Goal: Transaction & Acquisition: Book appointment/travel/reservation

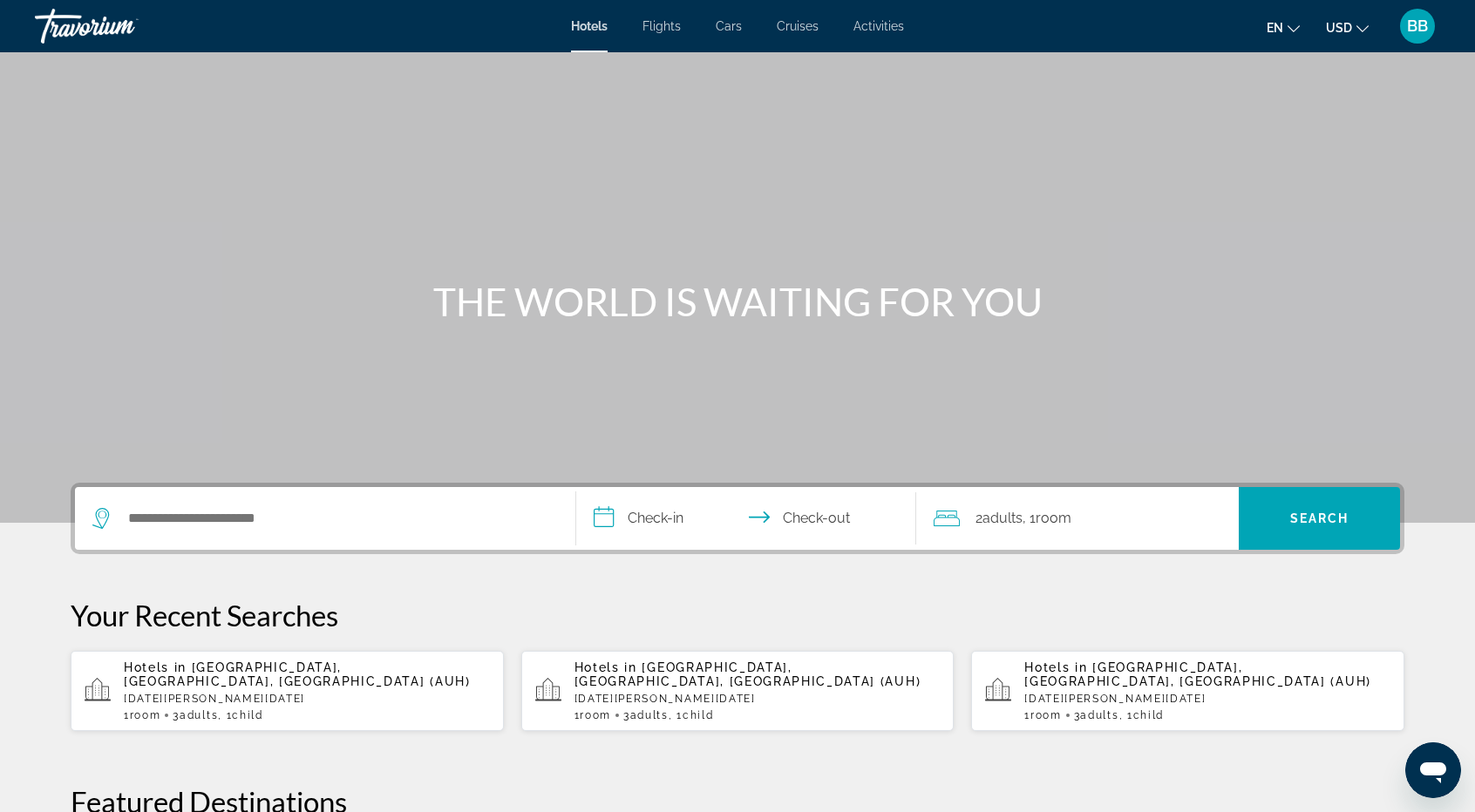
click at [1230, 181] on div "Main content" at bounding box center [737, 262] width 1475 height 523
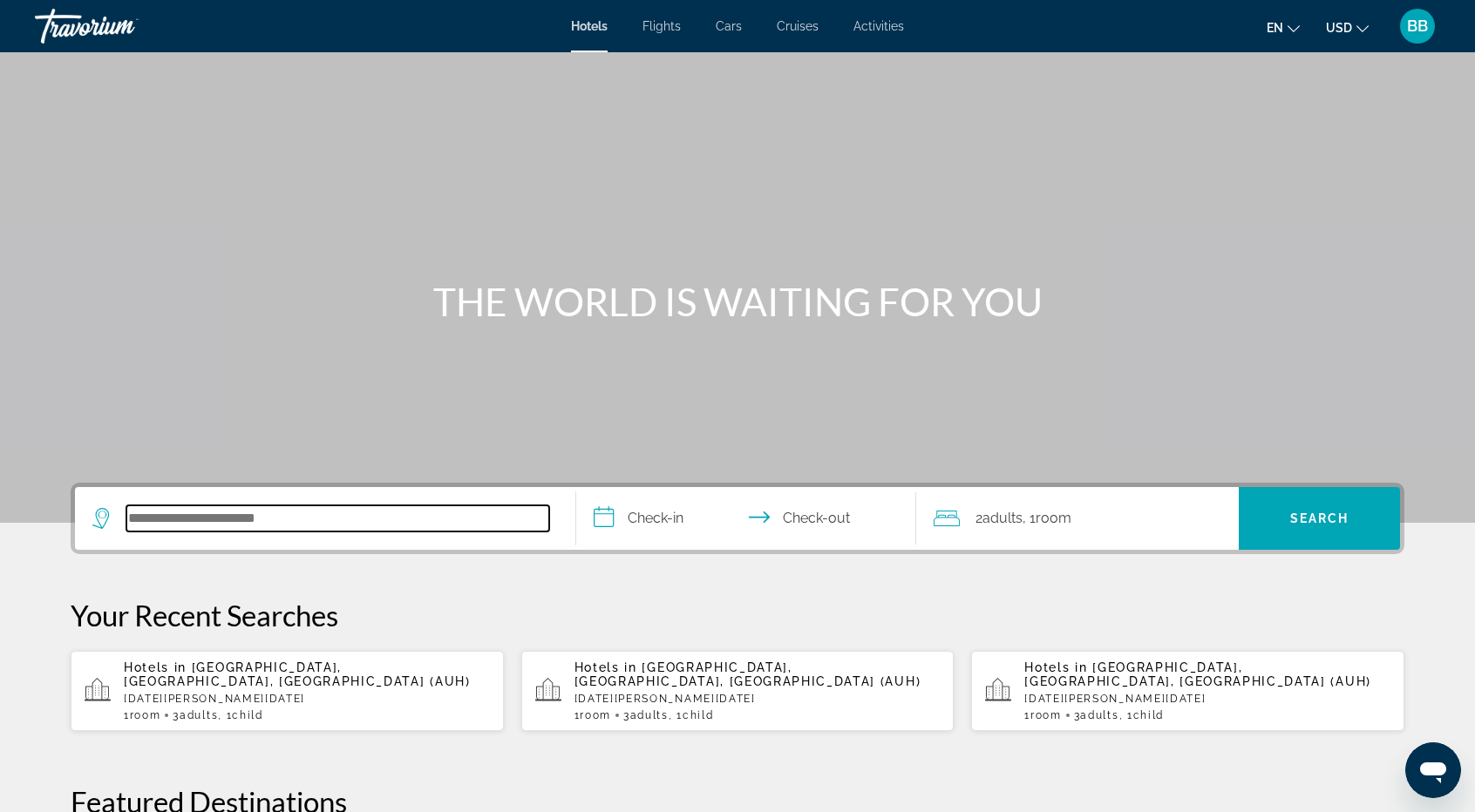
click at [195, 513] on input "Search hotel destination" at bounding box center [337, 518] width 422 height 26
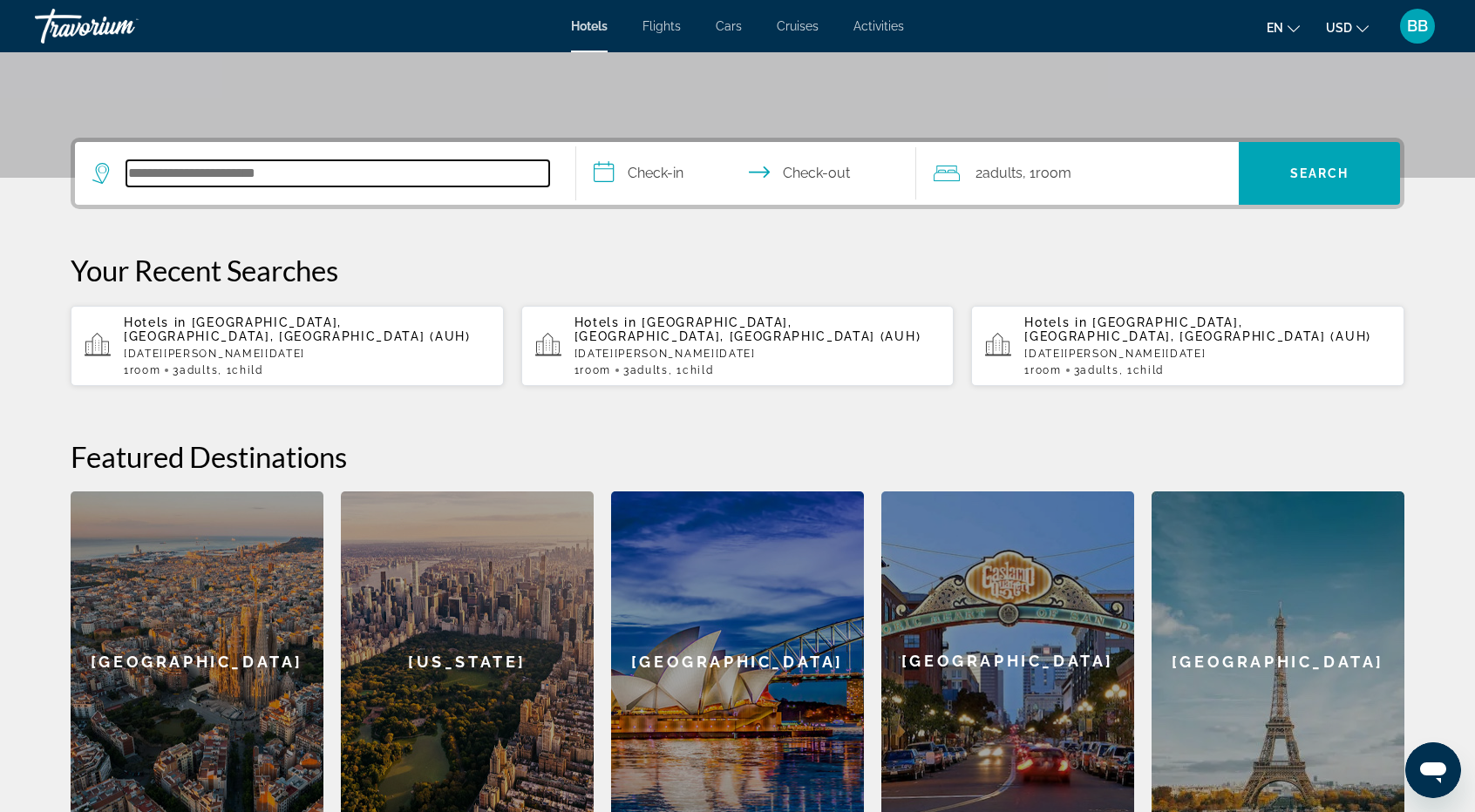
scroll to position [425, 0]
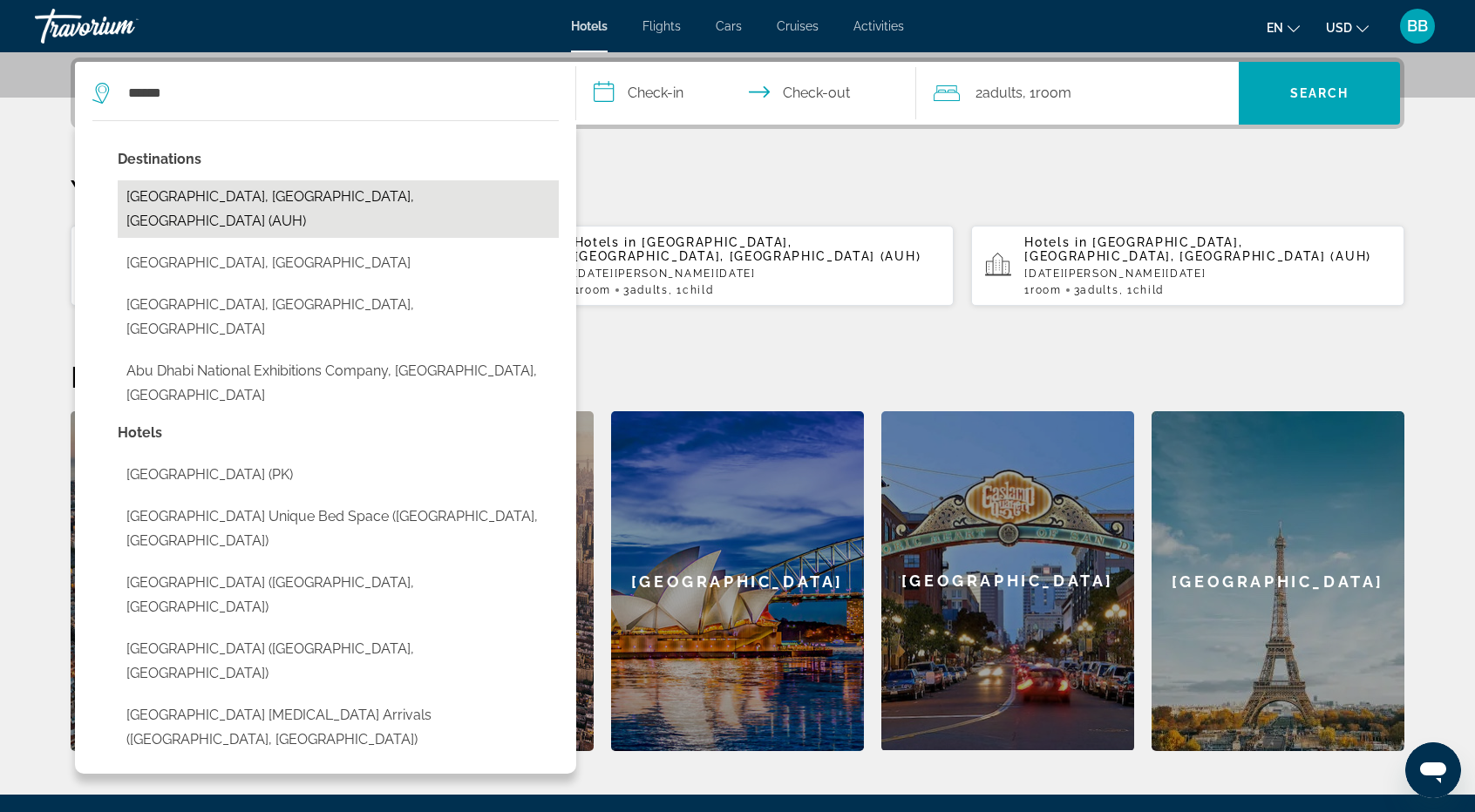
click at [258, 192] on button "Abu Dhabi, Abu Dhabi Emirate, United Arab Emirates (AUH)" at bounding box center [338, 209] width 441 height 58
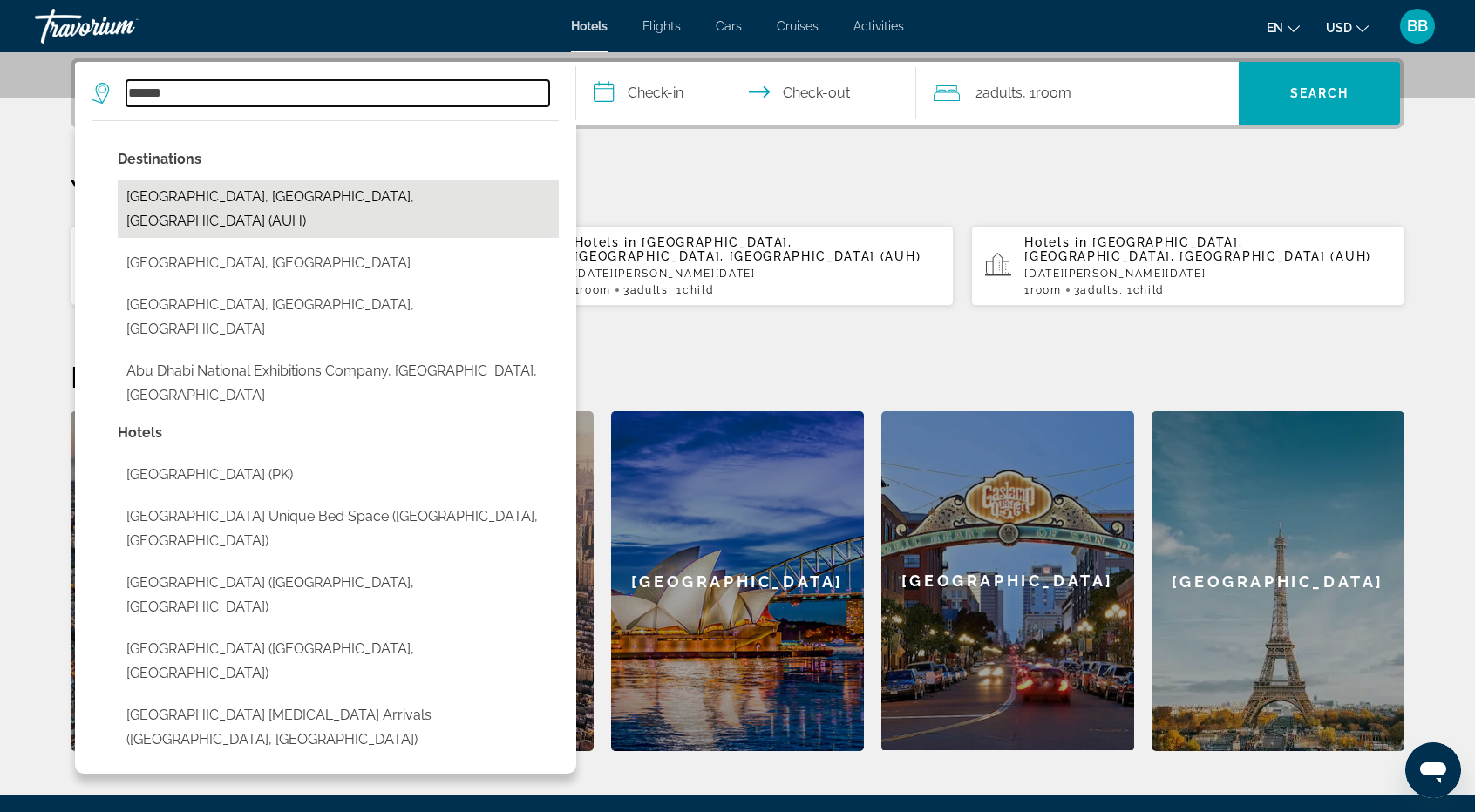
type input "**********"
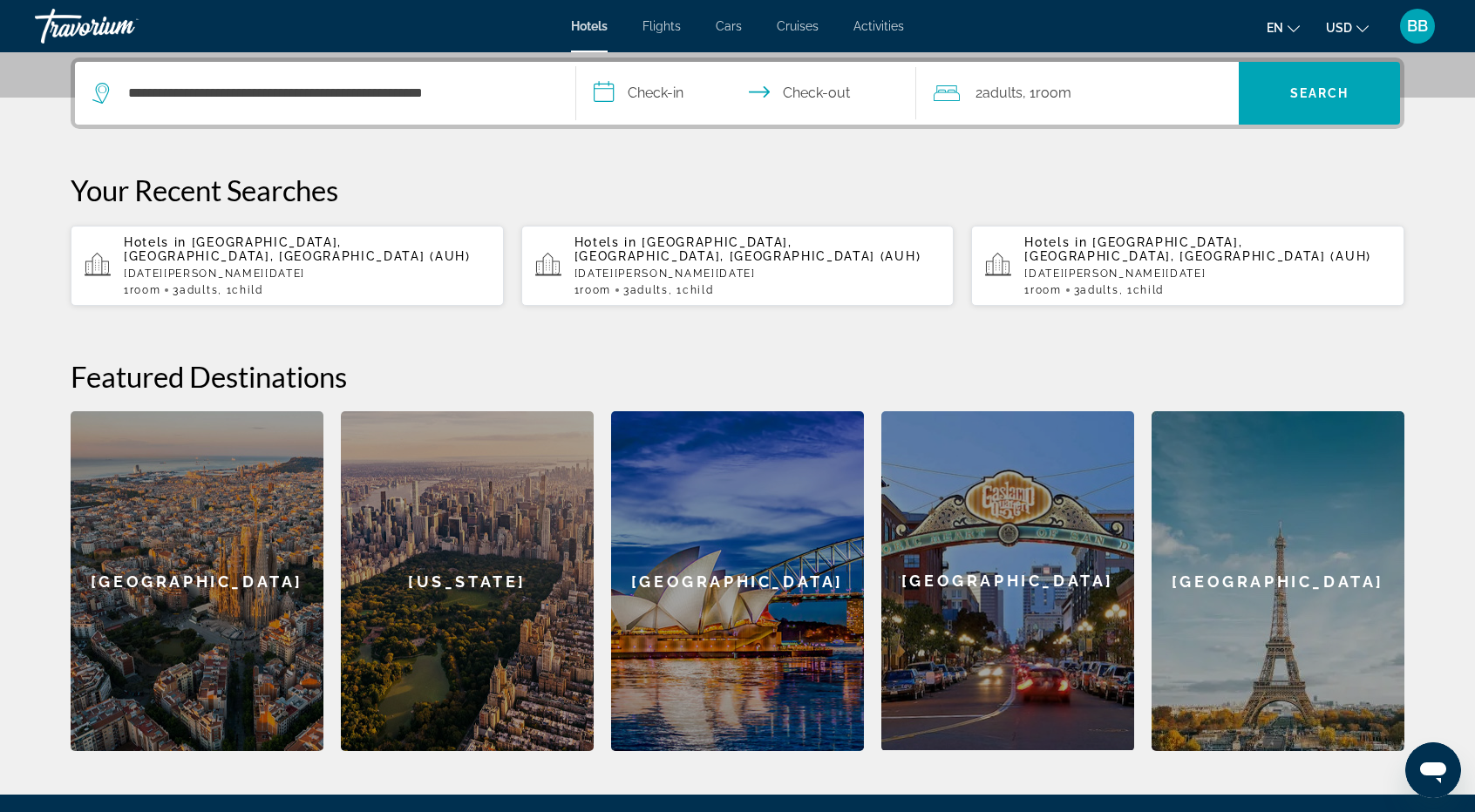
click at [654, 86] on input "**********" at bounding box center [750, 95] width 347 height 68
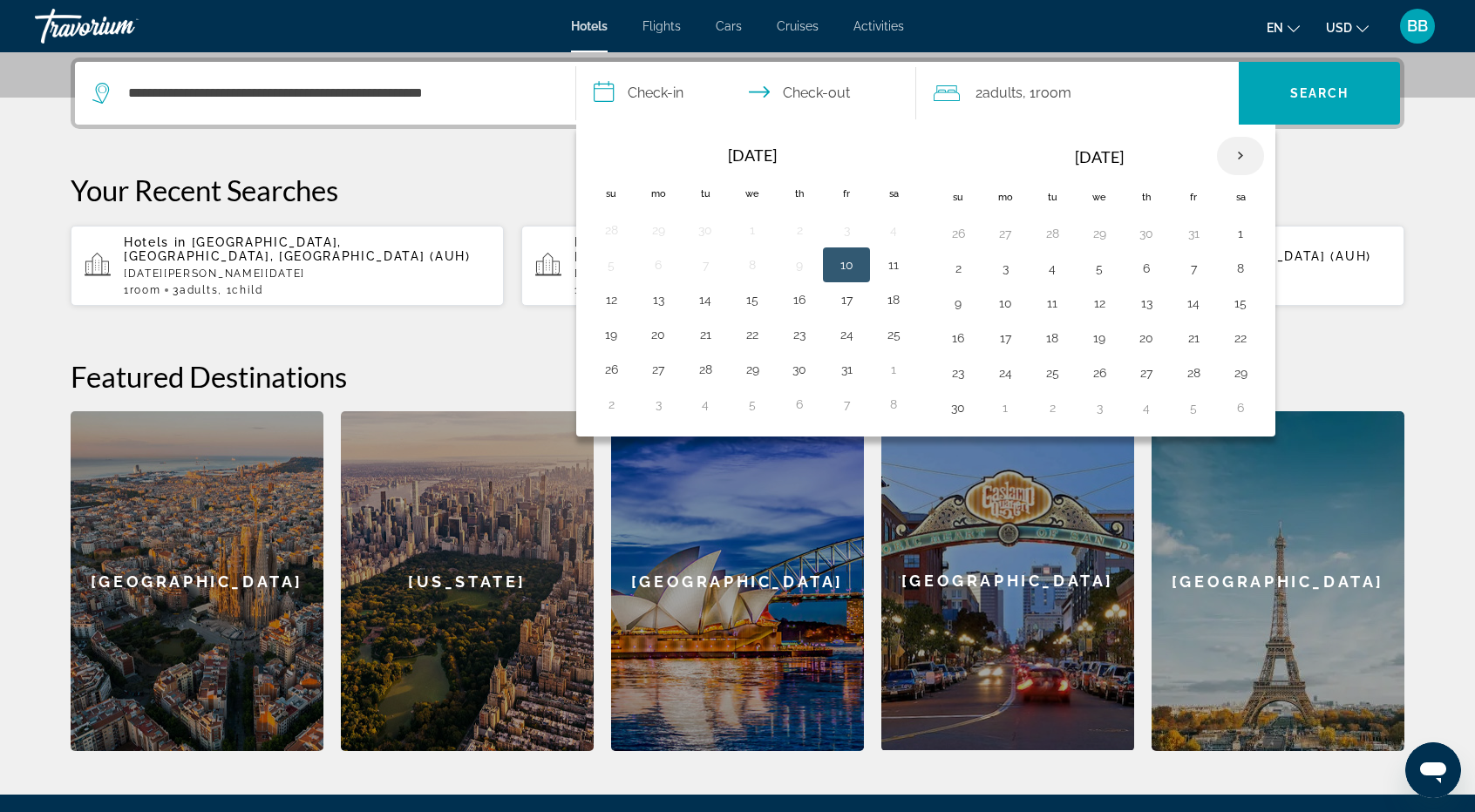
click at [1235, 161] on th "Next month" at bounding box center [1241, 156] width 47 height 38
click at [955, 265] on button "4" at bounding box center [958, 268] width 27 height 24
click at [1183, 264] on button "9" at bounding box center [1194, 268] width 27 height 24
type input "**********"
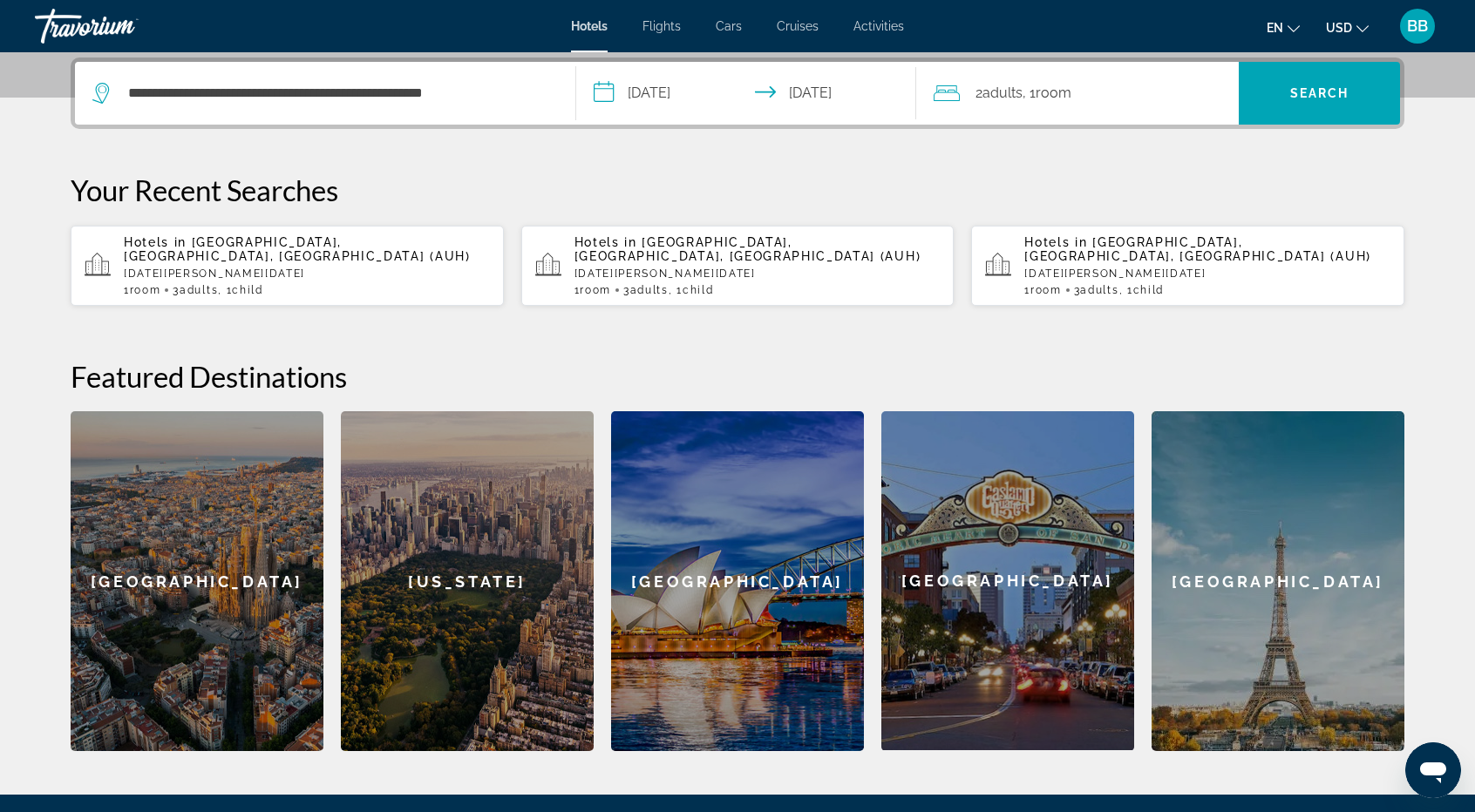
click at [988, 88] on span "Adults" at bounding box center [1003, 92] width 40 height 17
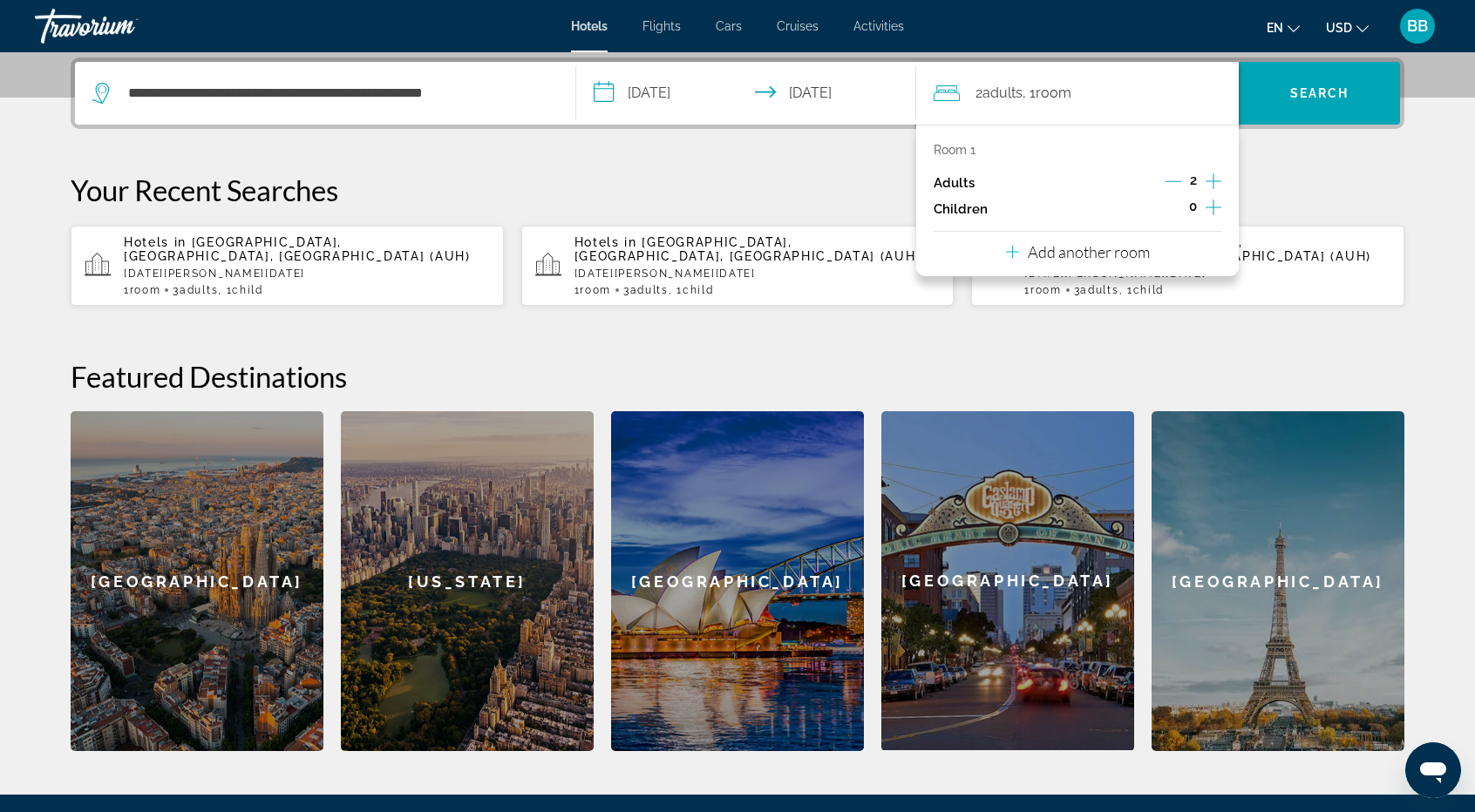
click at [1213, 179] on icon "Increment adults" at bounding box center [1213, 181] width 16 height 16
click at [1212, 210] on icon "Increment children" at bounding box center [1213, 207] width 16 height 21
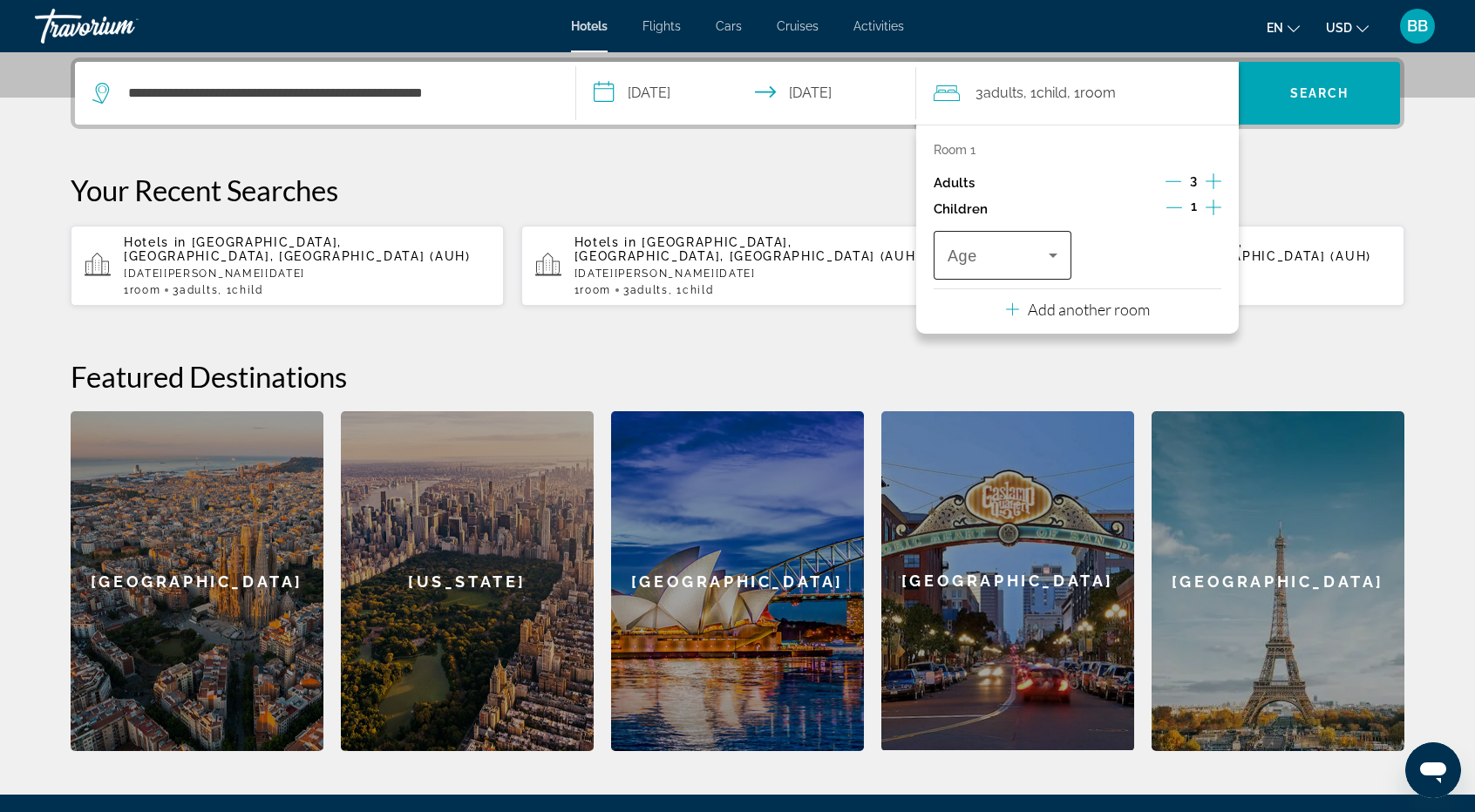
click at [1054, 254] on icon "Travelers: 3 adults, 1 child" at bounding box center [1053, 256] width 9 height 4
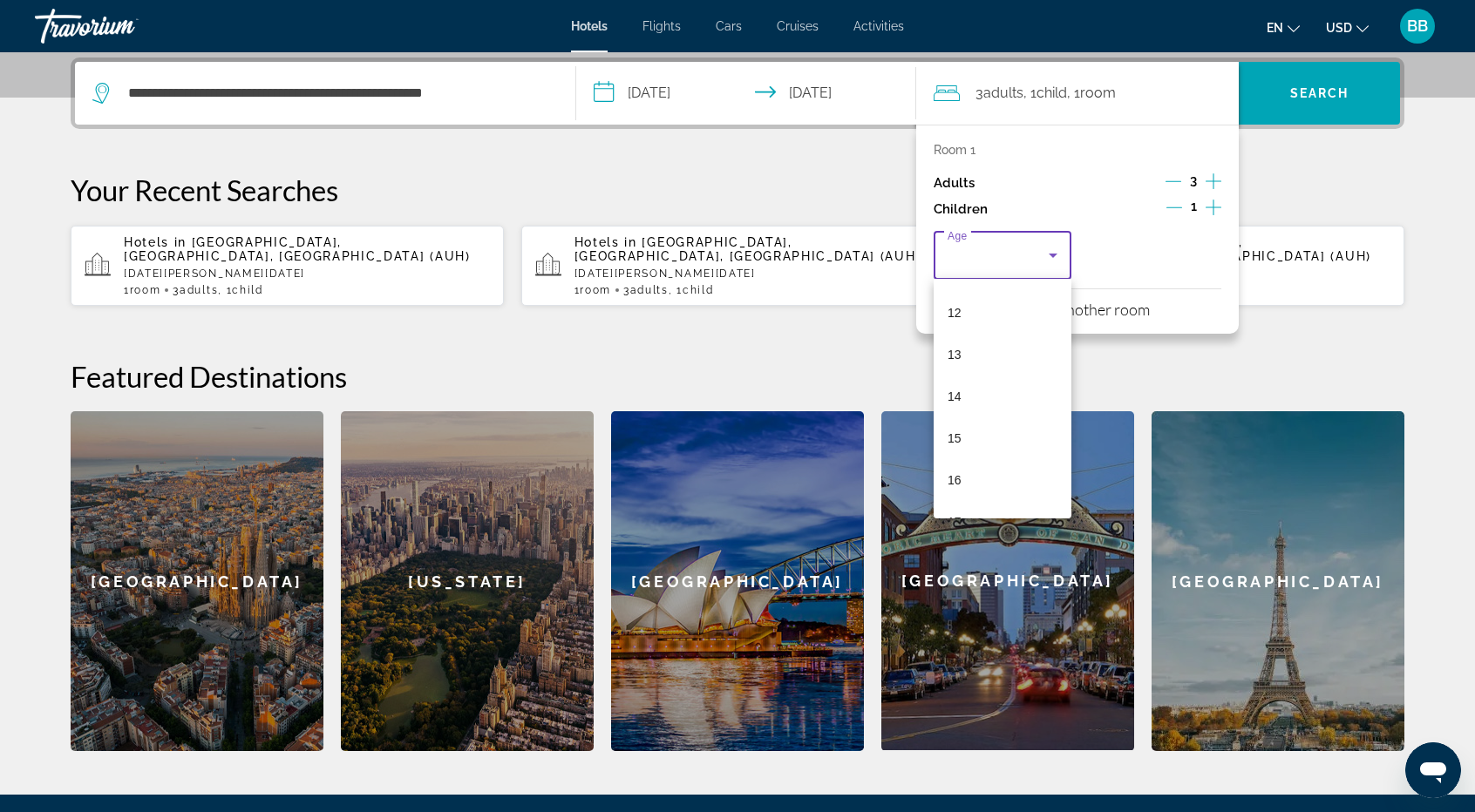
scroll to position [507, 0]
click at [971, 466] on mat-option "16" at bounding box center [1003, 468] width 138 height 42
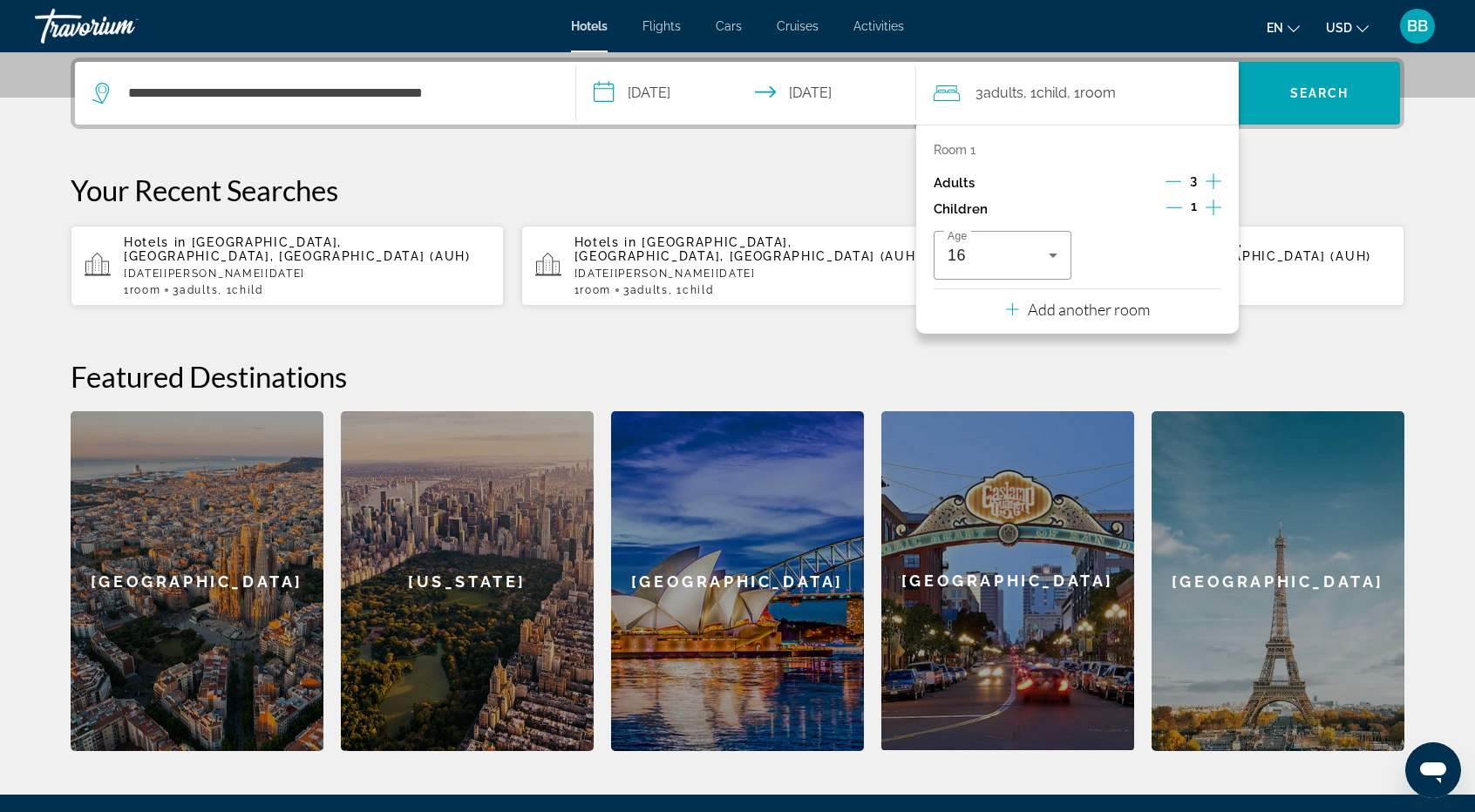
click at [1276, 288] on div "1 Room rooms 3 Adult Adults , 1 Child Children" at bounding box center [1207, 290] width 367 height 12
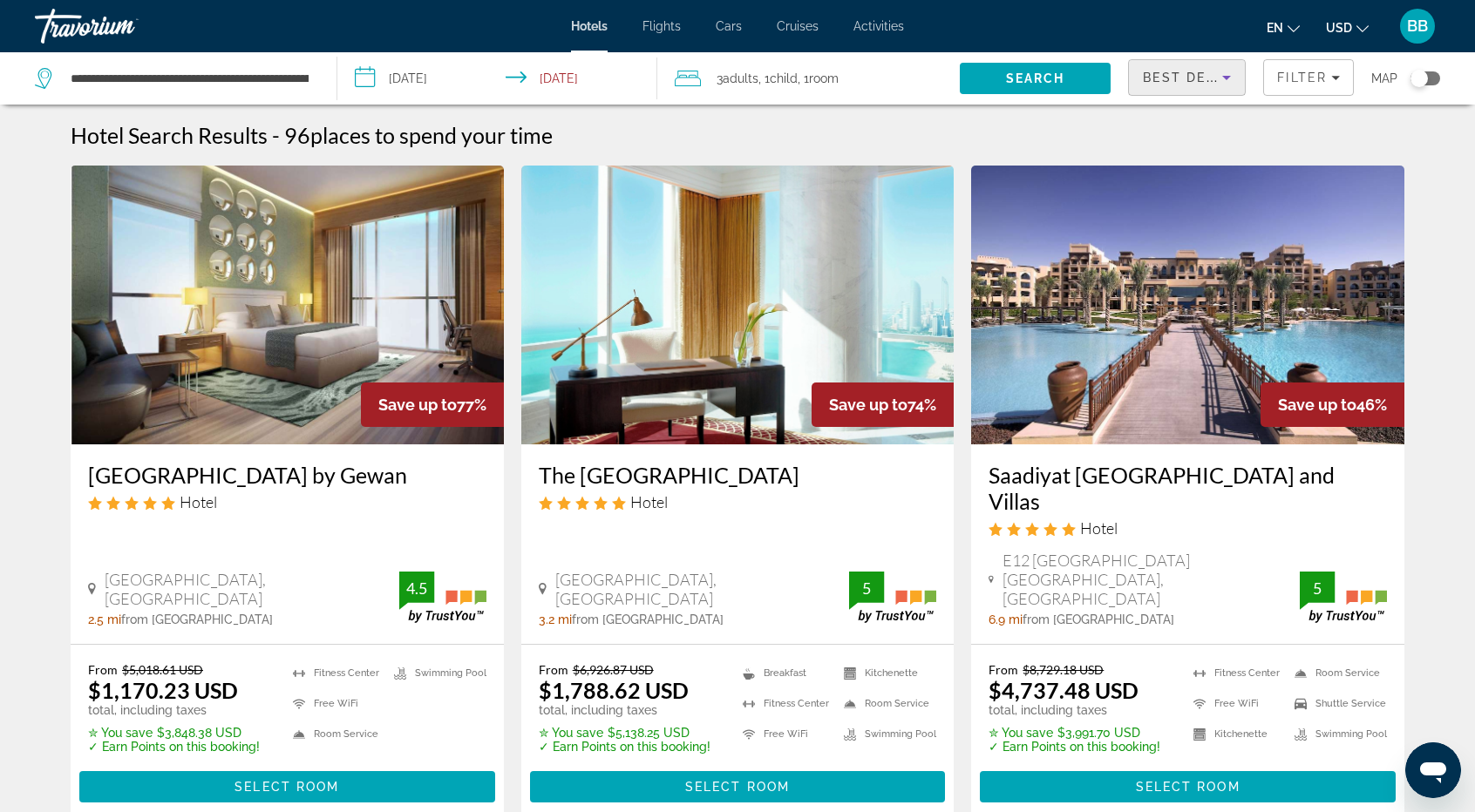
click at [1222, 73] on icon "Sort by" at bounding box center [1226, 76] width 21 height 21
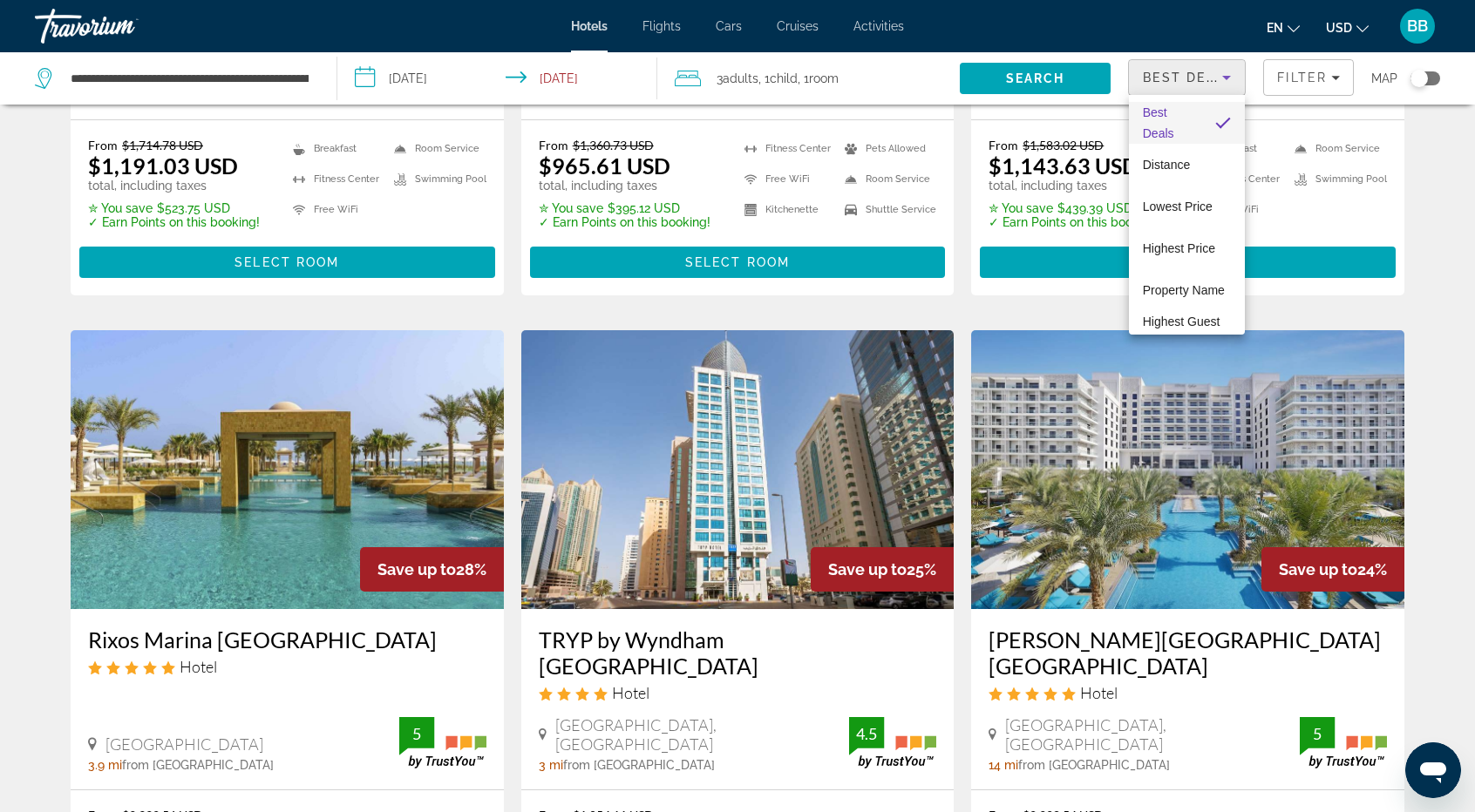
scroll to position [2261, 0]
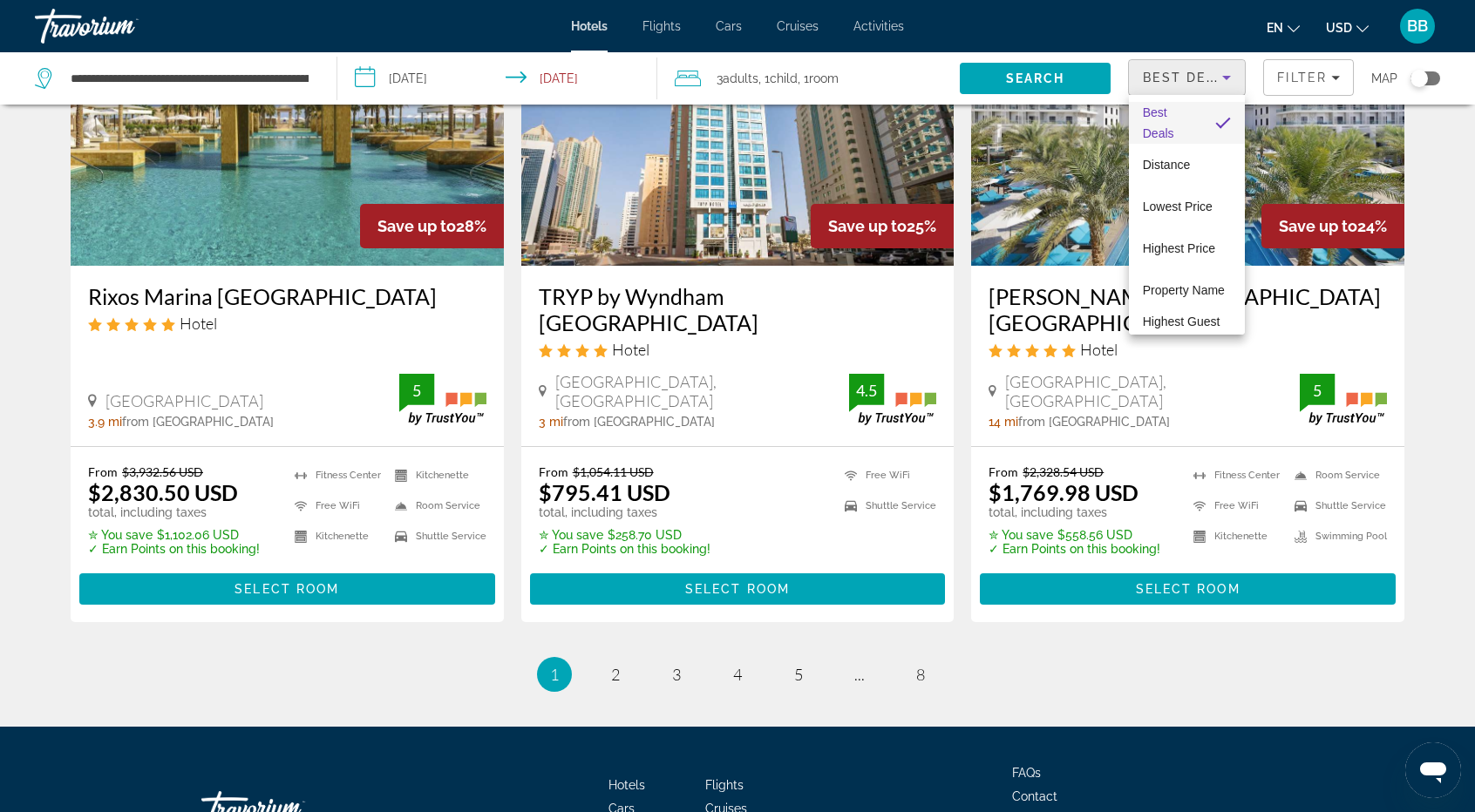
click at [609, 546] on div at bounding box center [737, 406] width 1475 height 812
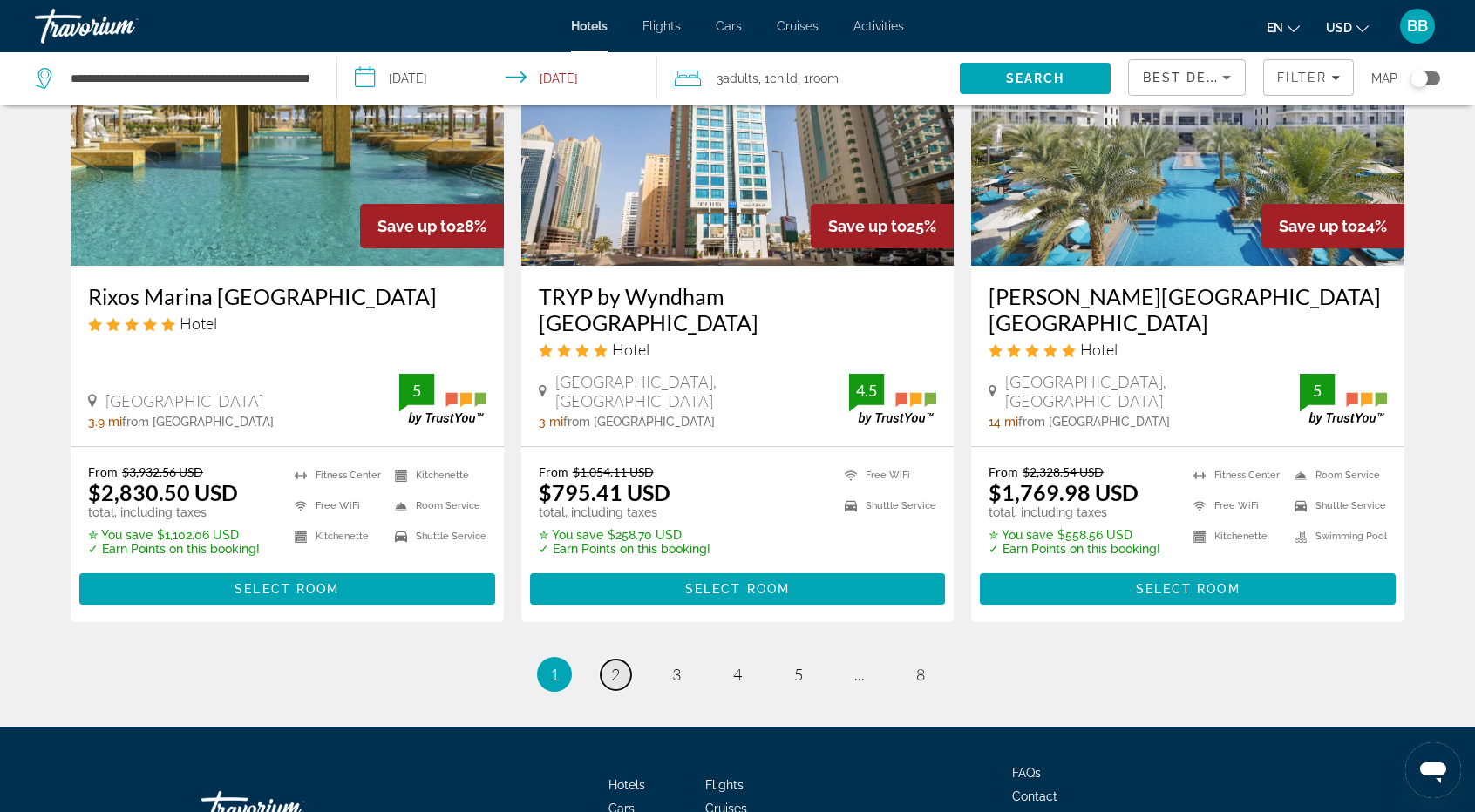
click at [619, 665] on span "2" at bounding box center [615, 675] width 9 height 20
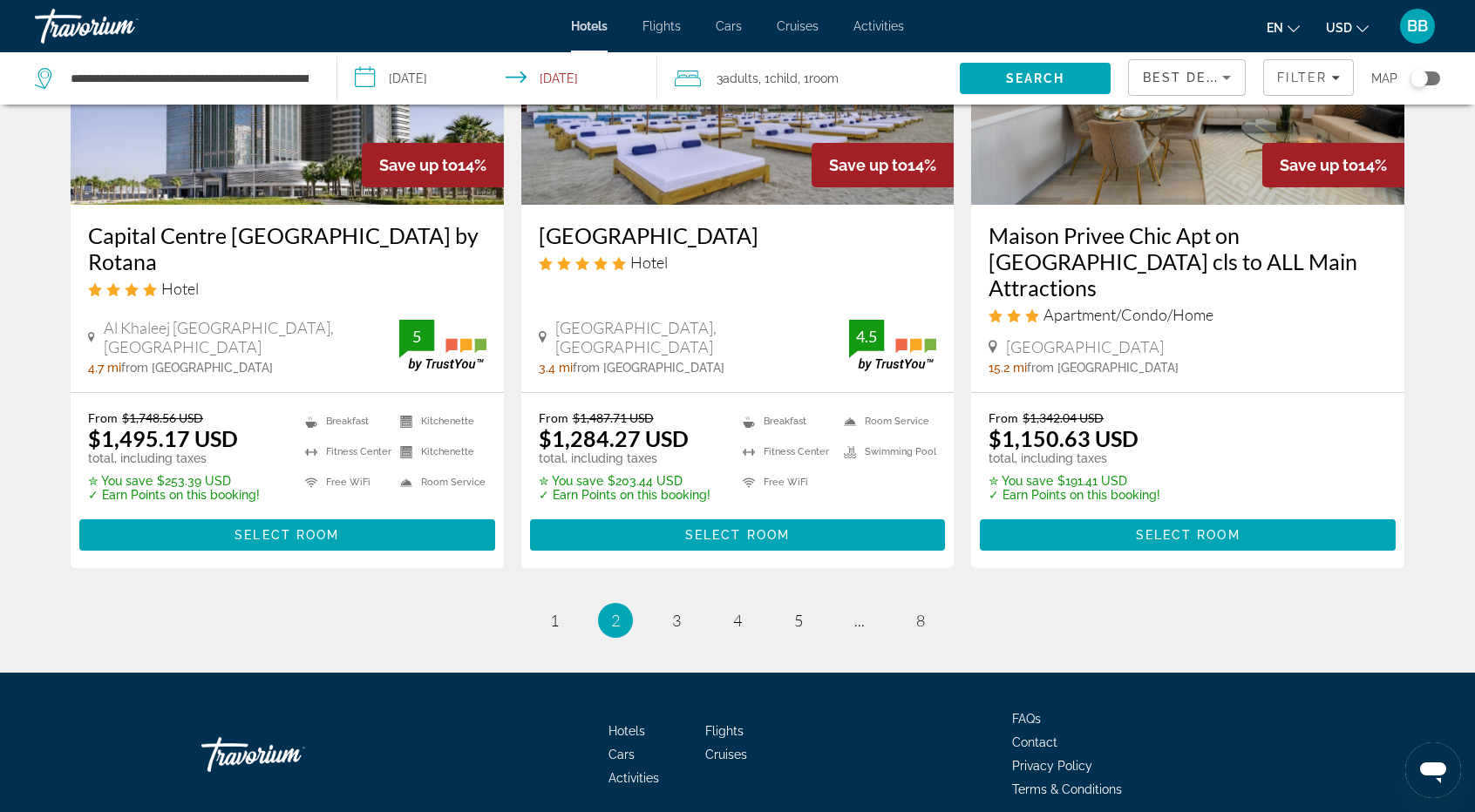
scroll to position [2284, 0]
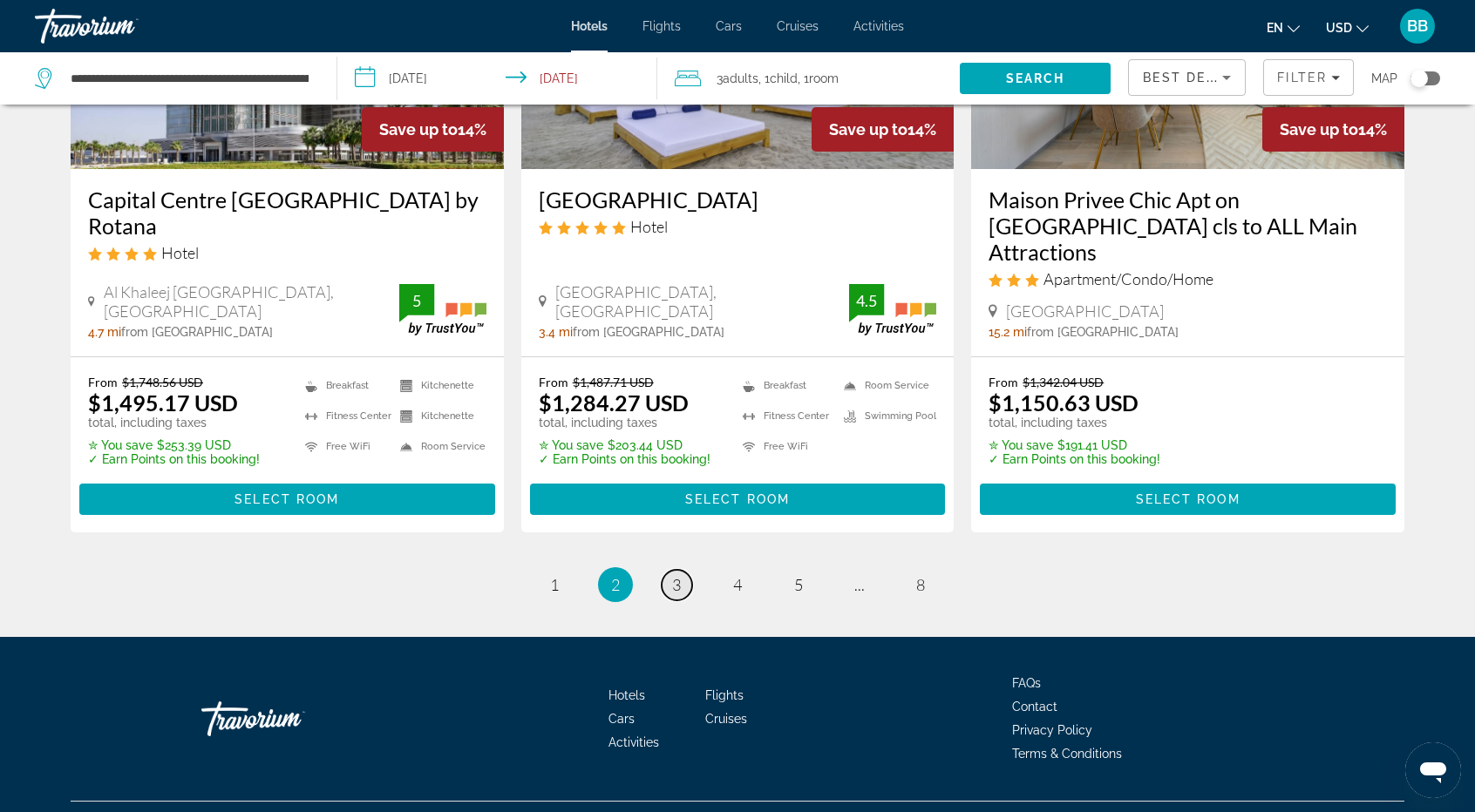
click at [677, 575] on span "3" at bounding box center [676, 585] width 9 height 20
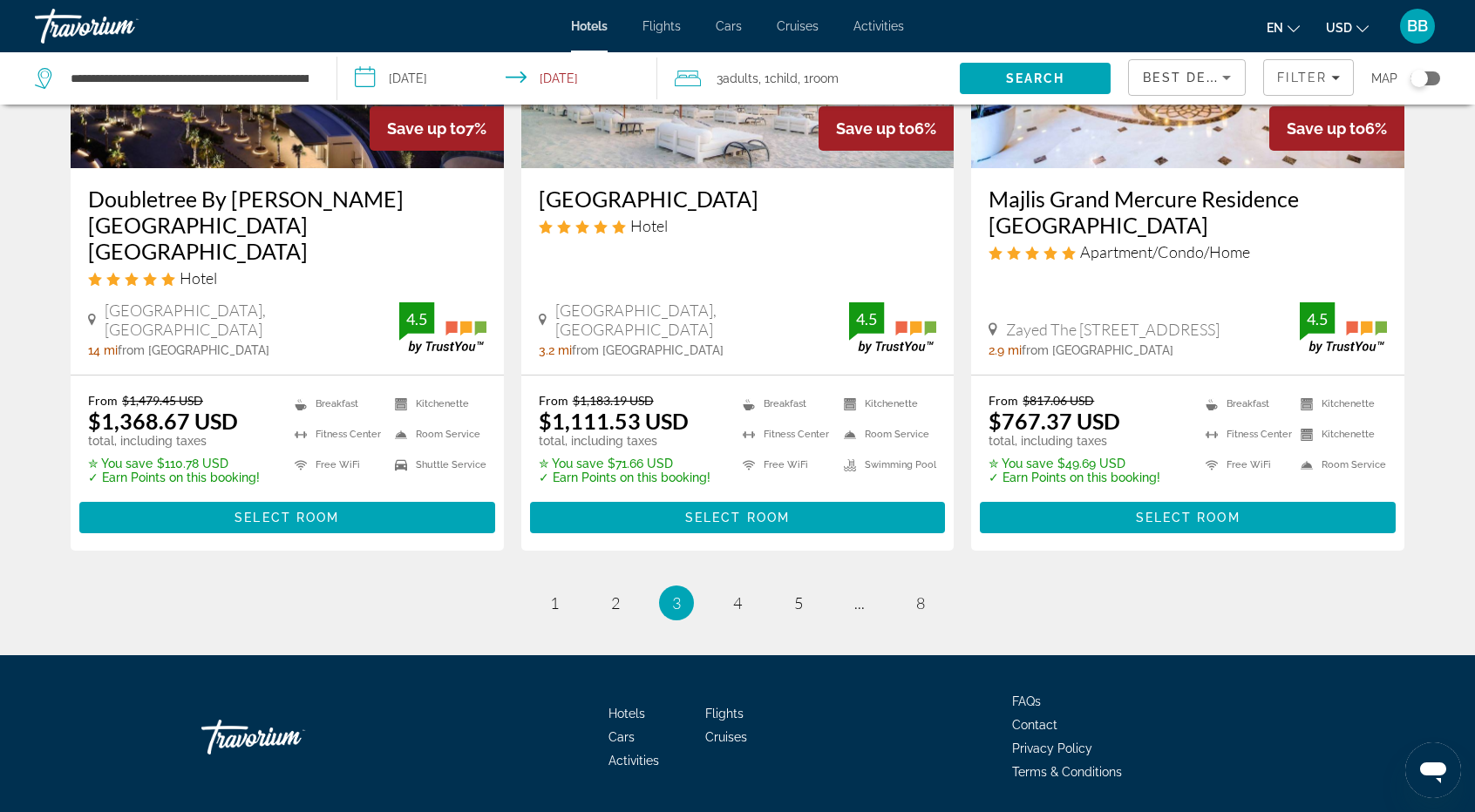
scroll to position [2311, 0]
click at [738, 594] on span "4" at bounding box center [737, 603] width 9 height 20
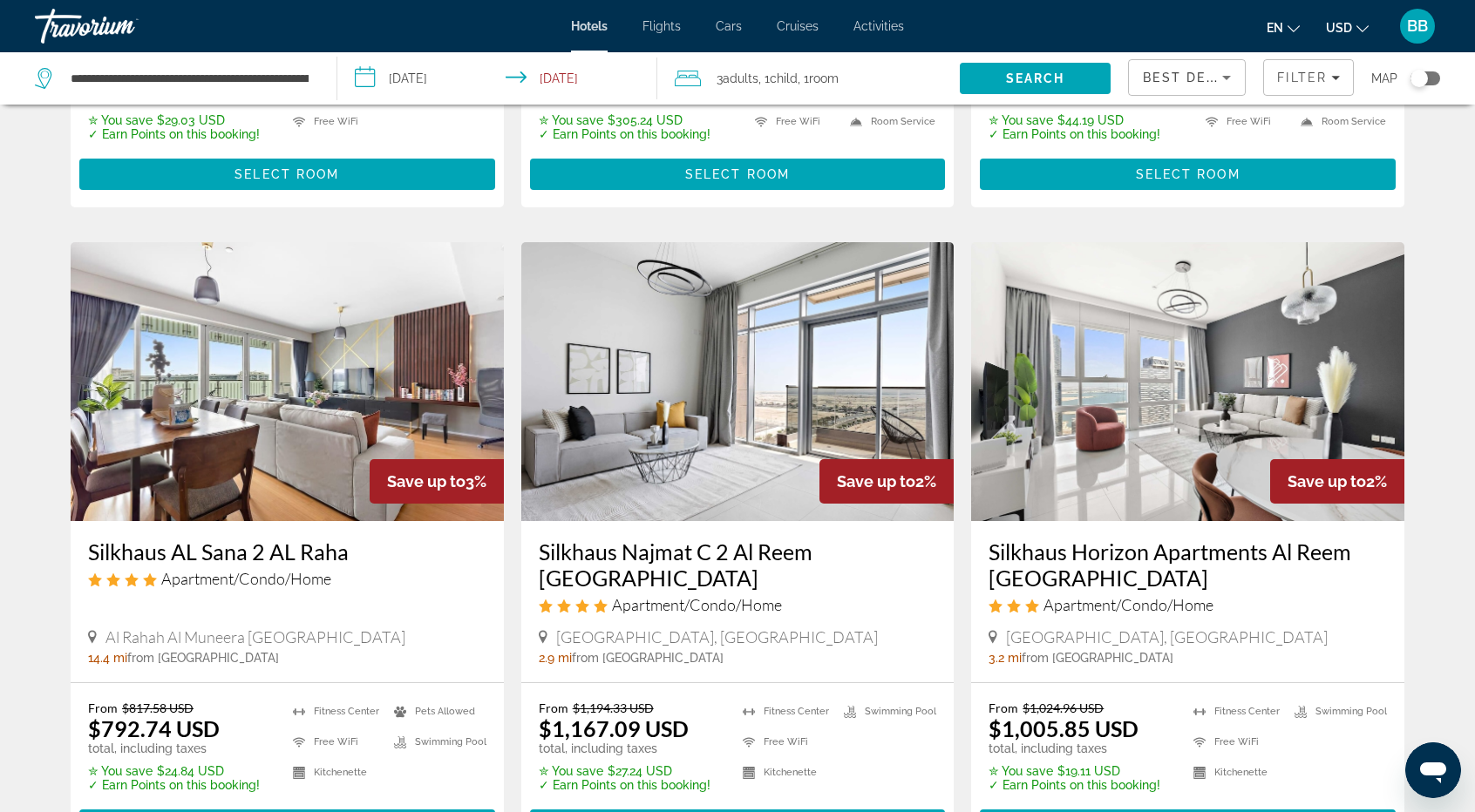
scroll to position [2178, 0]
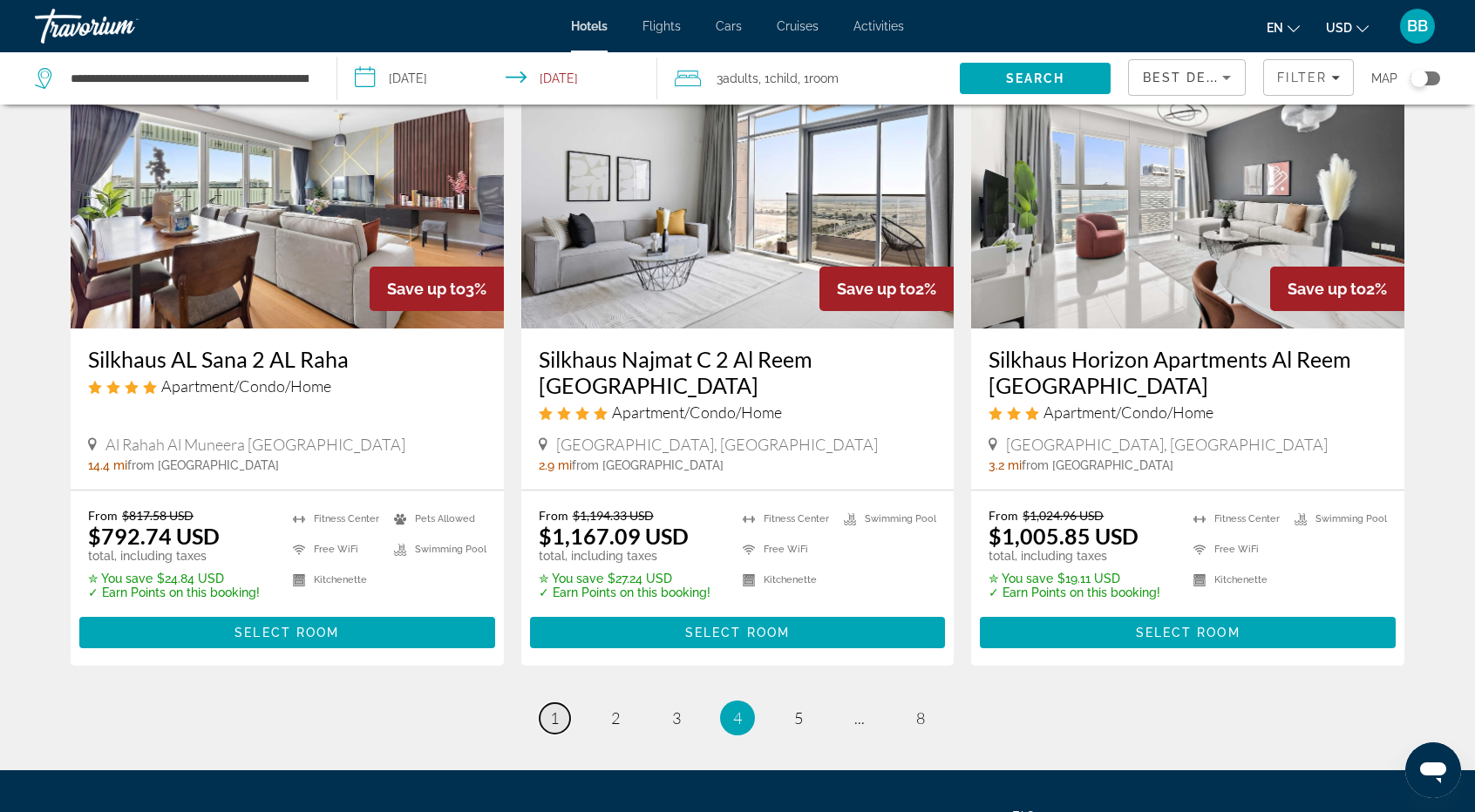
click at [550, 708] on span "1" at bounding box center [554, 718] width 9 height 20
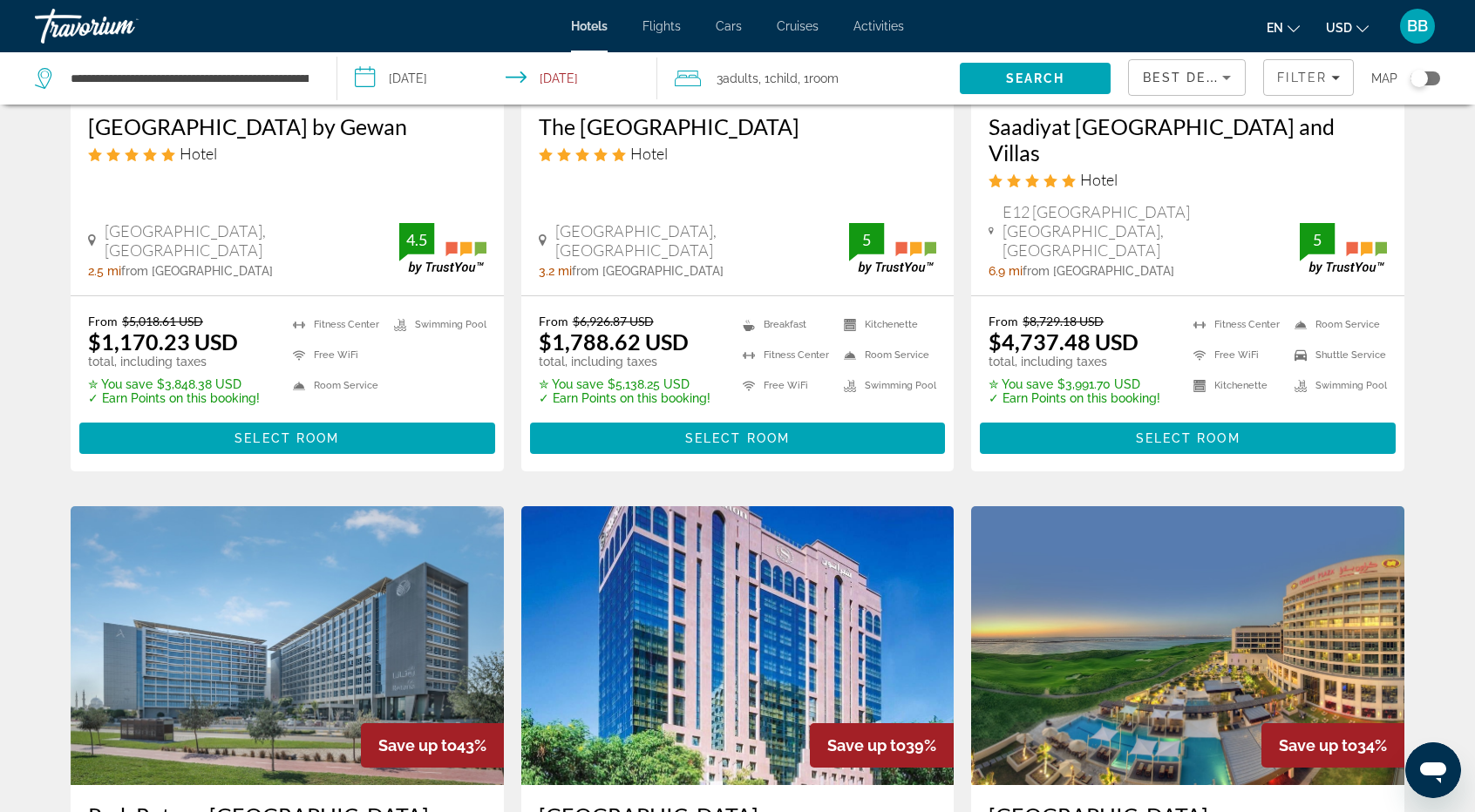
scroll to position [610, 0]
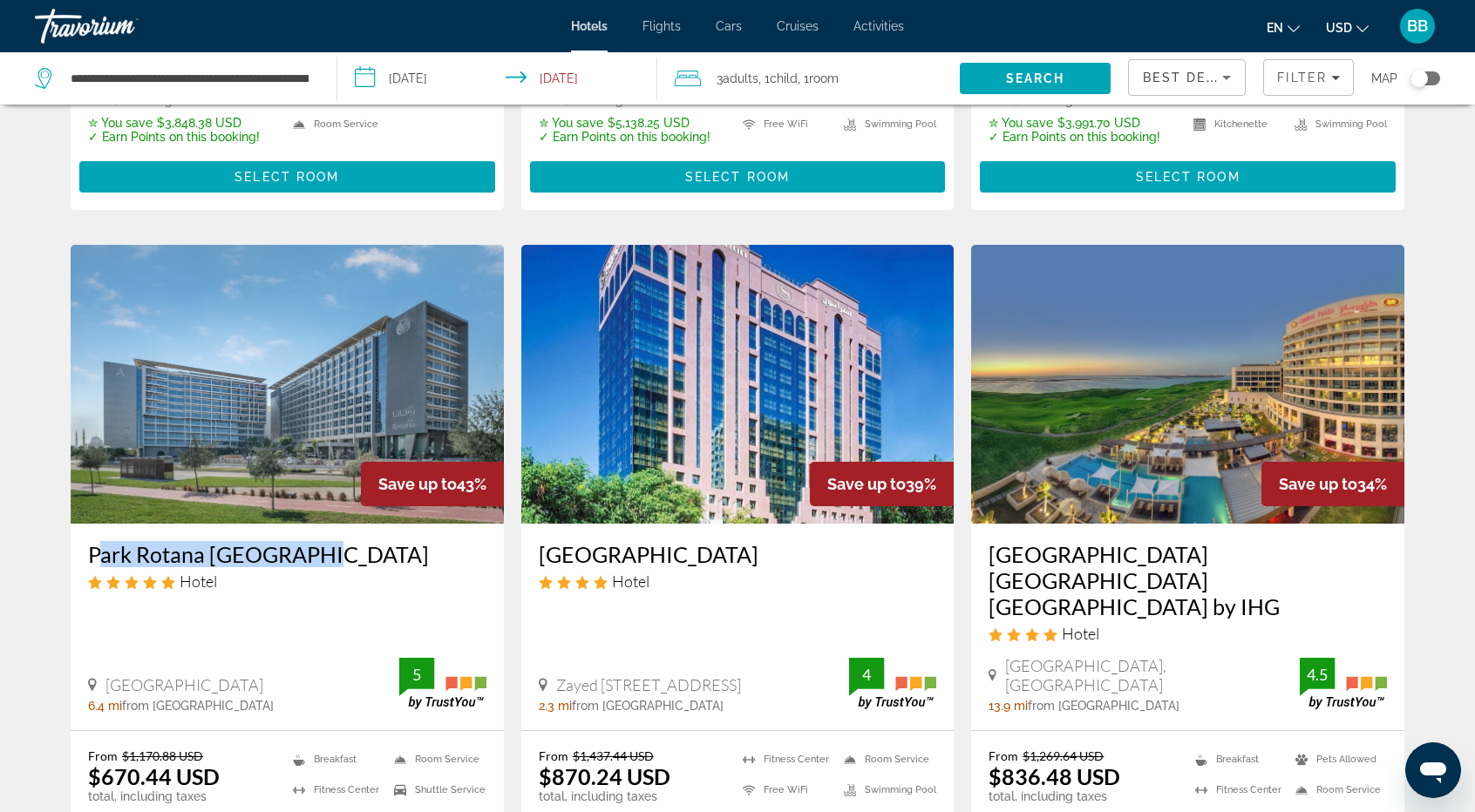
drag, startPoint x: 79, startPoint y: 507, endPoint x: 309, endPoint y: 513, distance: 230.1
click at [309, 524] on div "Park Rotana Abu Dhabi Hotel Al Salam St. Eastern Ring Road, Abu Dhabi 6.4 mi fr…" at bounding box center [287, 627] width 433 height 207
copy h3 "Park Rotana Abu Dhabi"
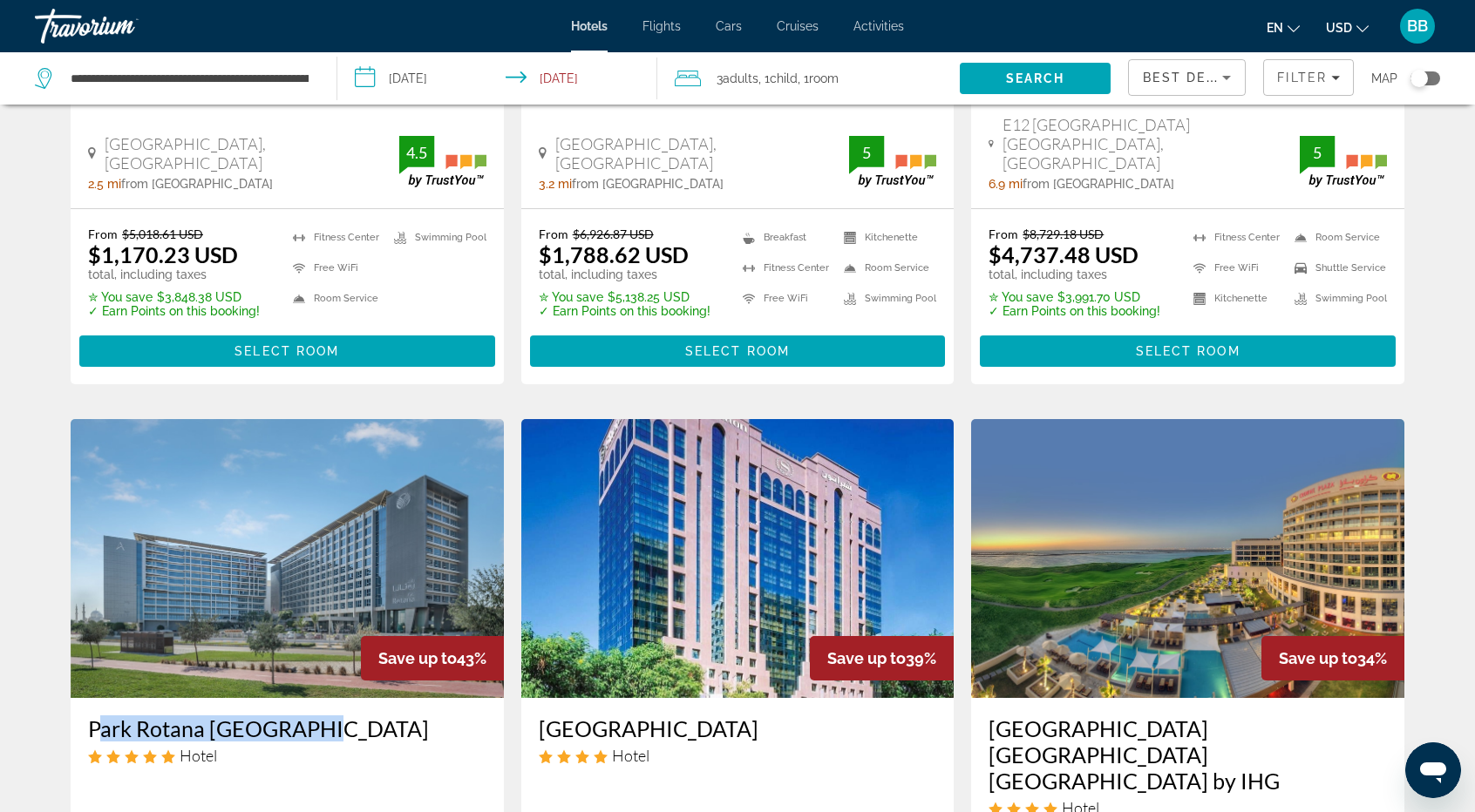
scroll to position [697, 0]
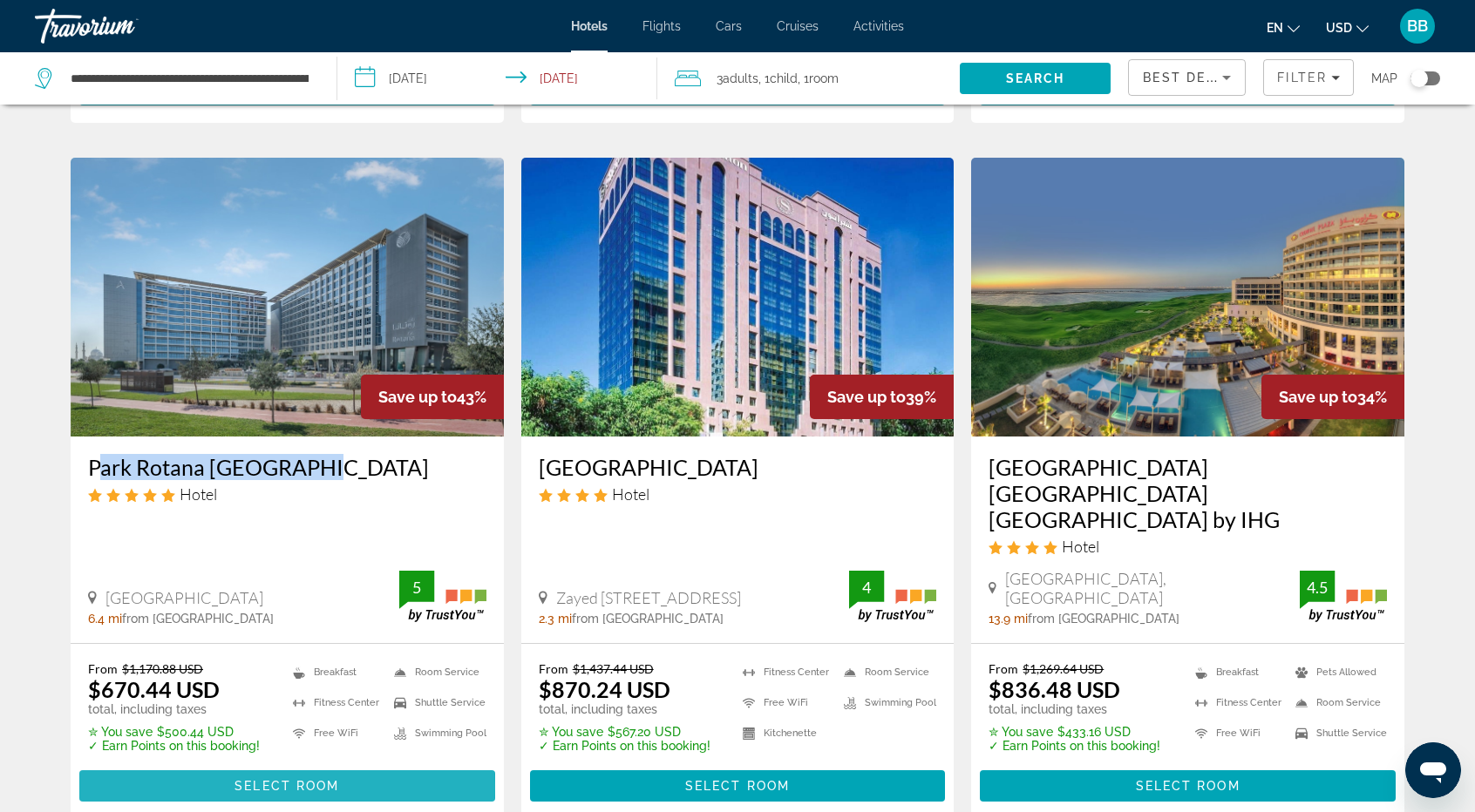
click at [270, 779] on span "Select Room" at bounding box center [286, 786] width 105 height 14
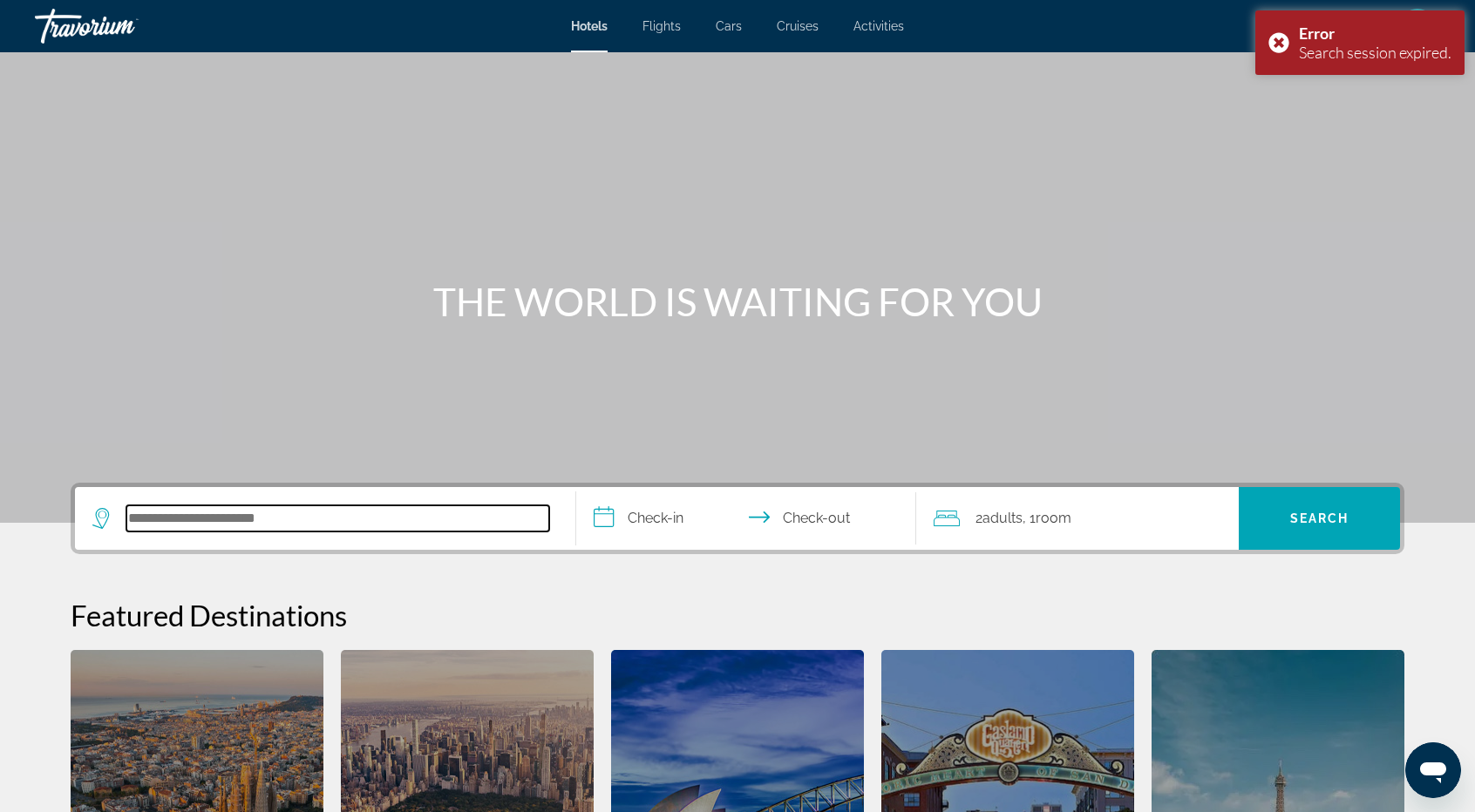
click at [210, 515] on input "Search hotel destination" at bounding box center [337, 518] width 422 height 26
